Goal: Information Seeking & Learning: Learn about a topic

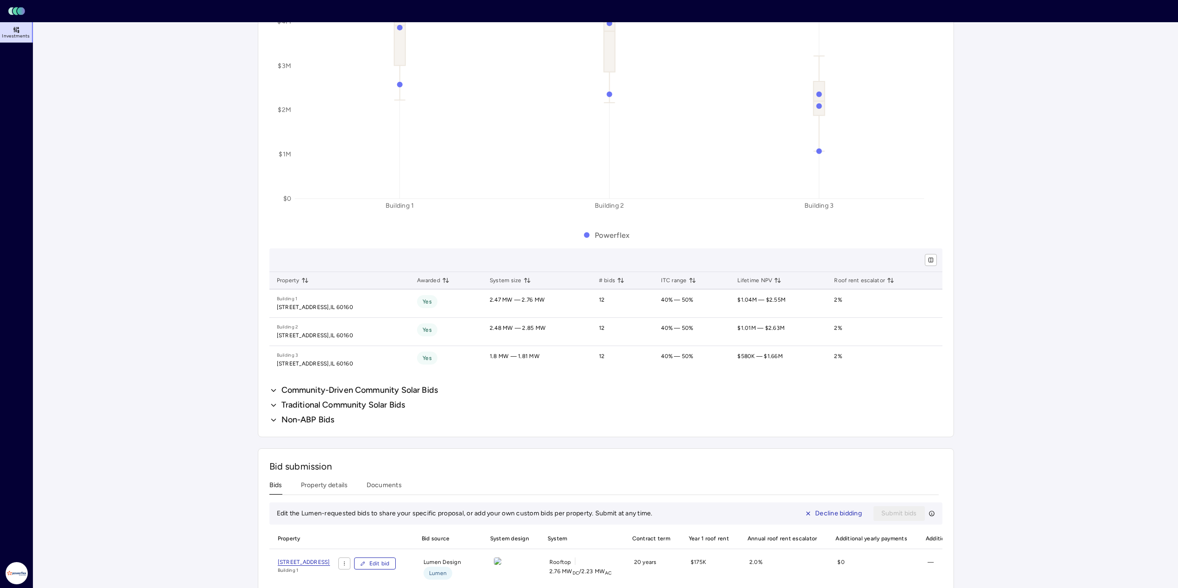
scroll to position [648, 0]
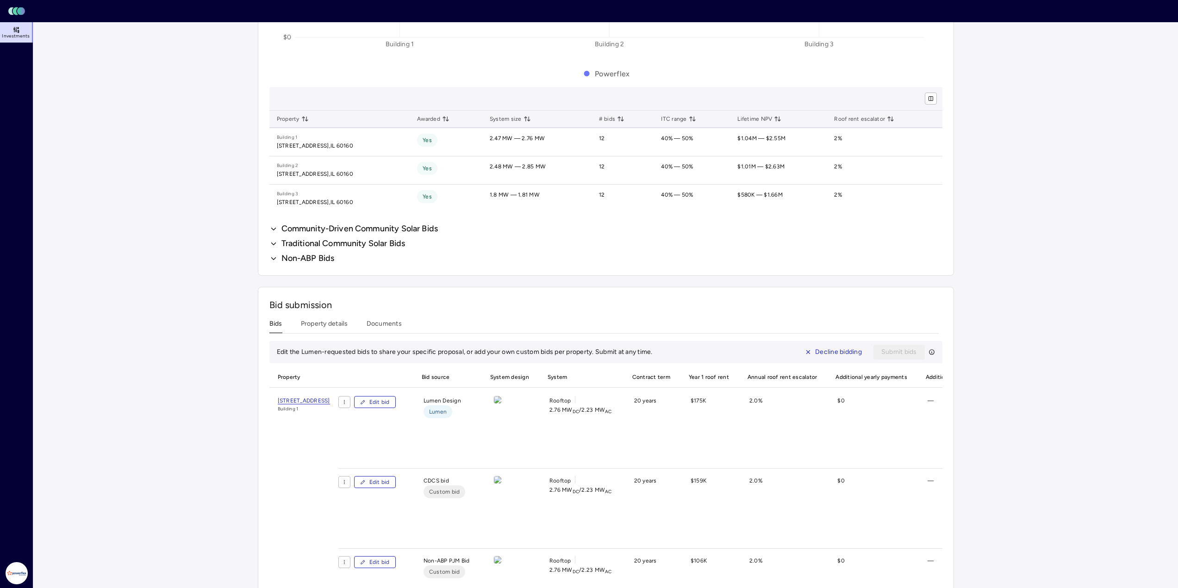
click at [361, 227] on span "Community-Driven Community Solar Bids" at bounding box center [359, 229] width 157 height 11
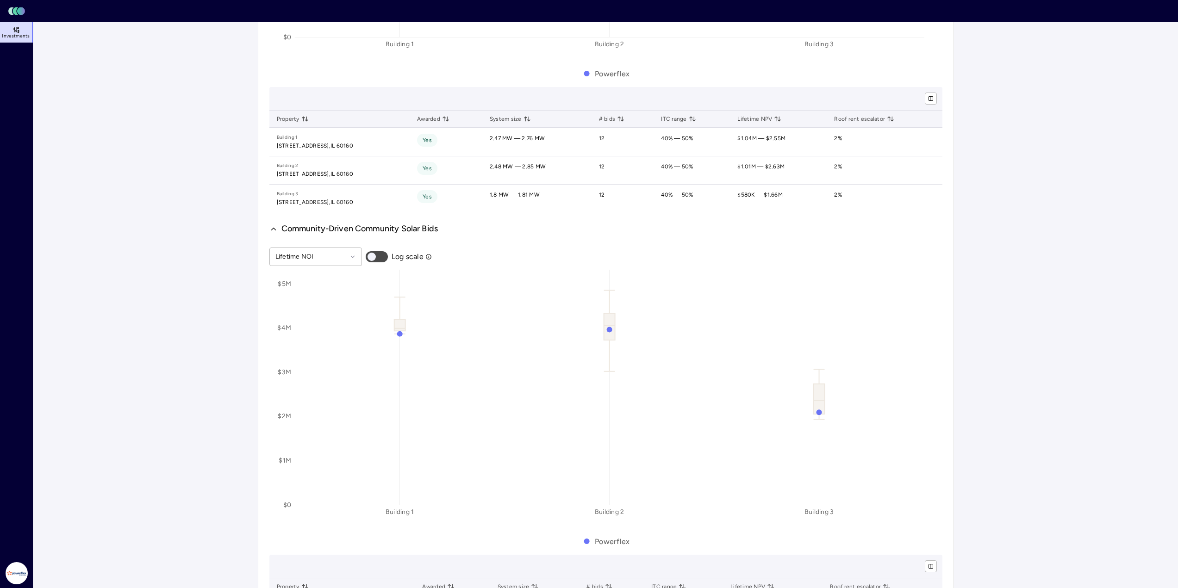
click at [361, 227] on span "Community-Driven Community Solar Bids" at bounding box center [359, 229] width 157 height 11
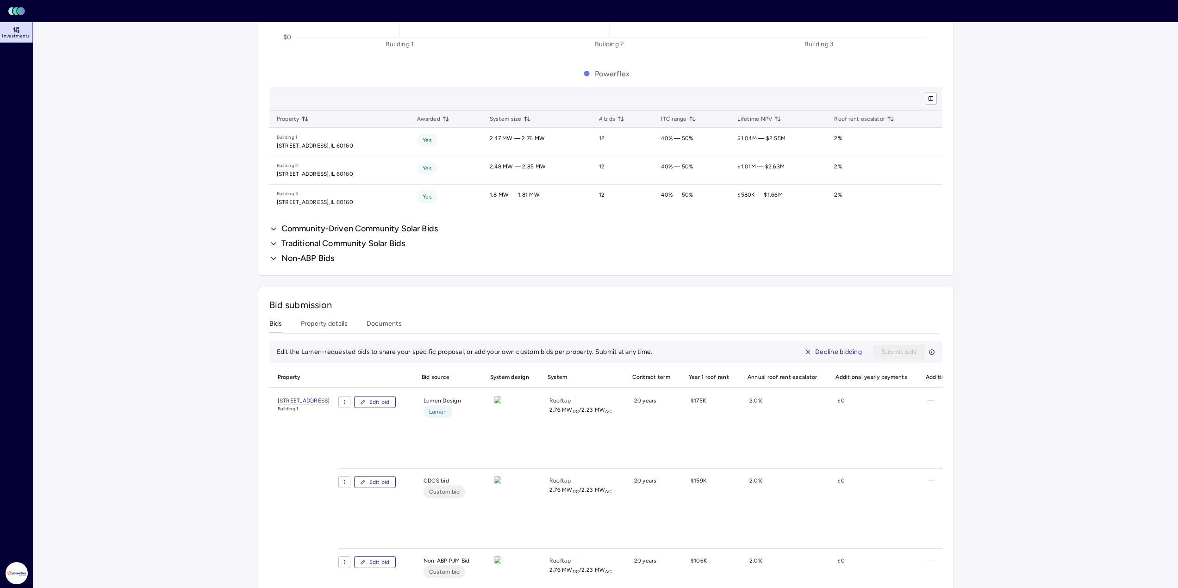
click at [352, 243] on span "Traditional Community Solar Bids" at bounding box center [343, 243] width 124 height 11
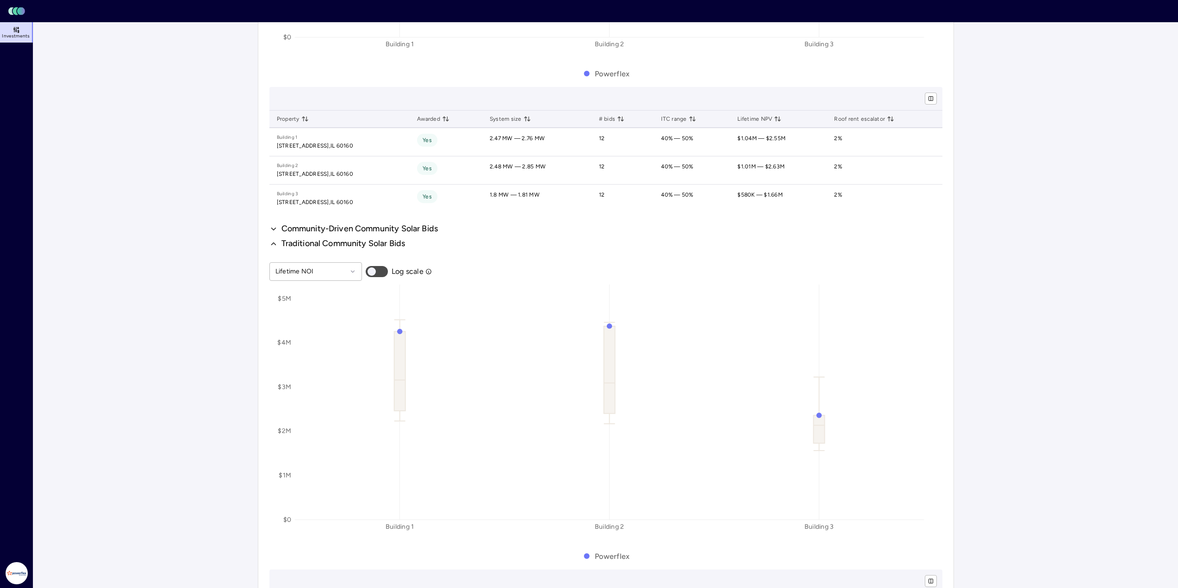
click at [352, 243] on span "Traditional Community Solar Bids" at bounding box center [343, 243] width 124 height 11
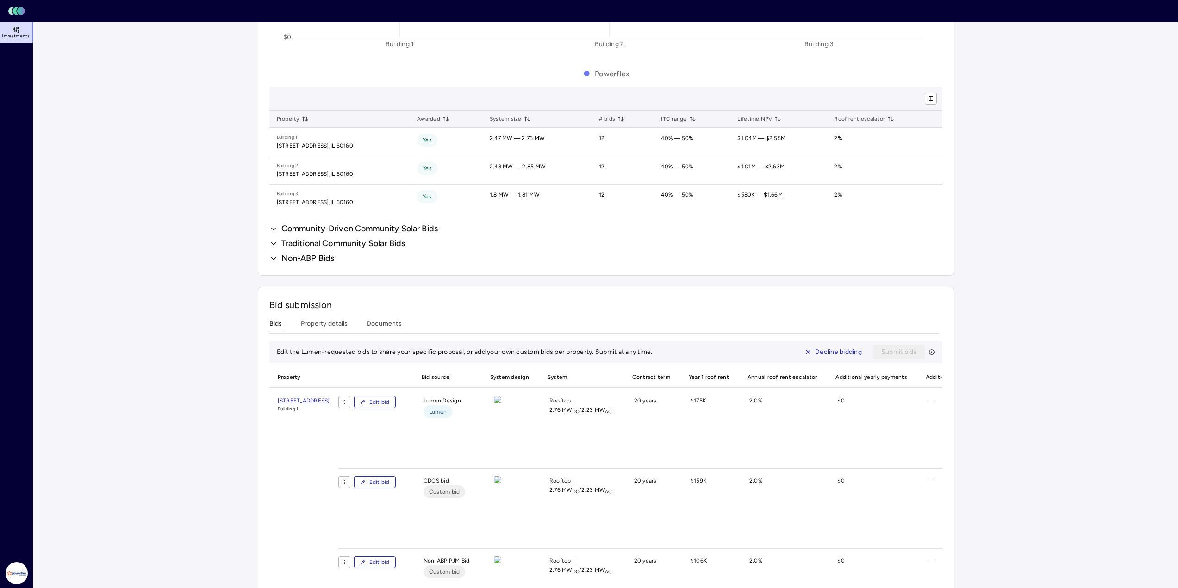
click at [311, 258] on span "Non-ABP Bids" at bounding box center [307, 258] width 53 height 11
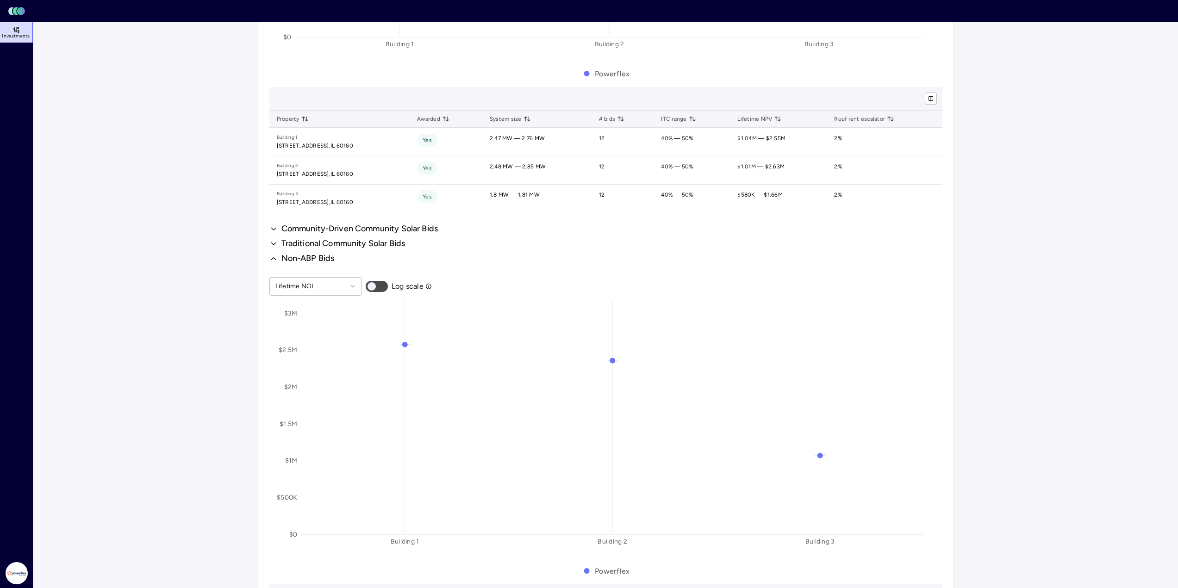
click at [311, 258] on span "Non-ABP Bids" at bounding box center [307, 258] width 53 height 11
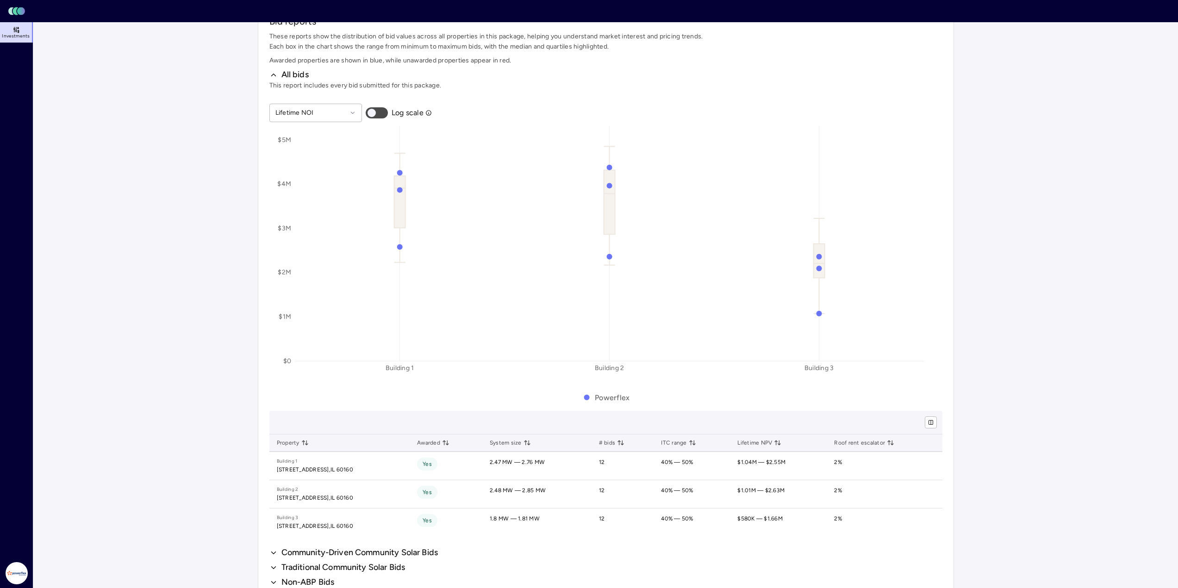
scroll to position [278, 0]
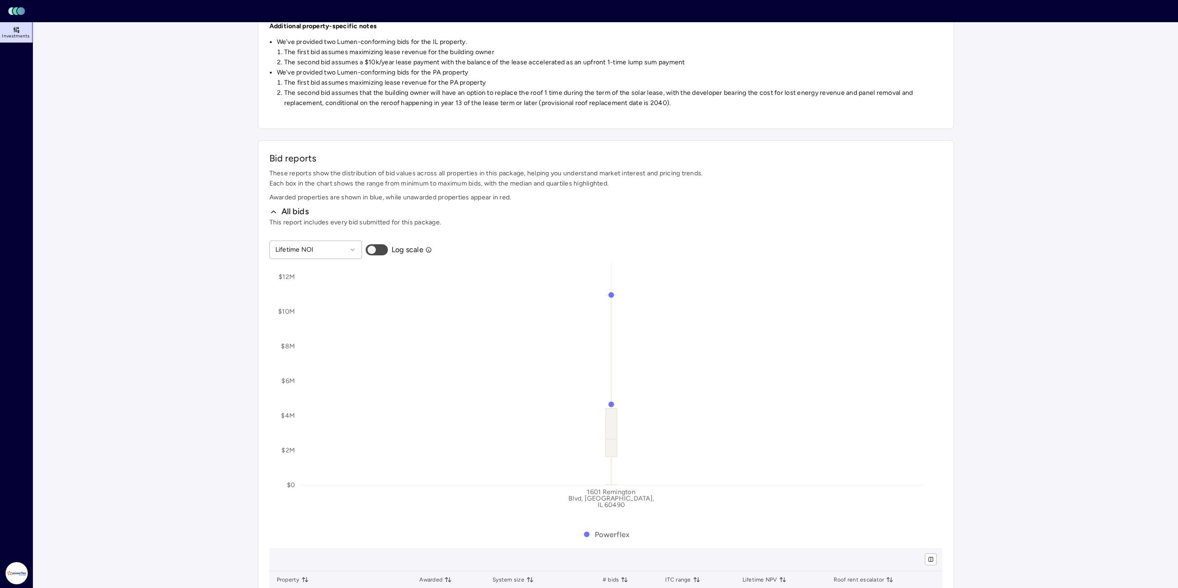
scroll to position [363, 0]
click at [379, 249] on button "button" at bounding box center [377, 248] width 22 height 11
click at [379, 249] on span "button" at bounding box center [382, 249] width 8 height 8
